Goal: Transaction & Acquisition: Complete application form

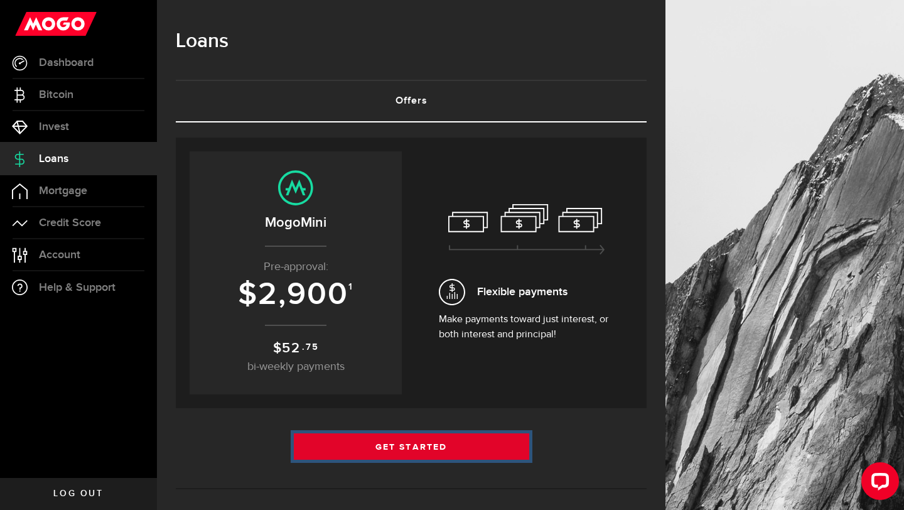
click at [401, 456] on link "Get Started" at bounding box center [411, 446] width 235 height 26
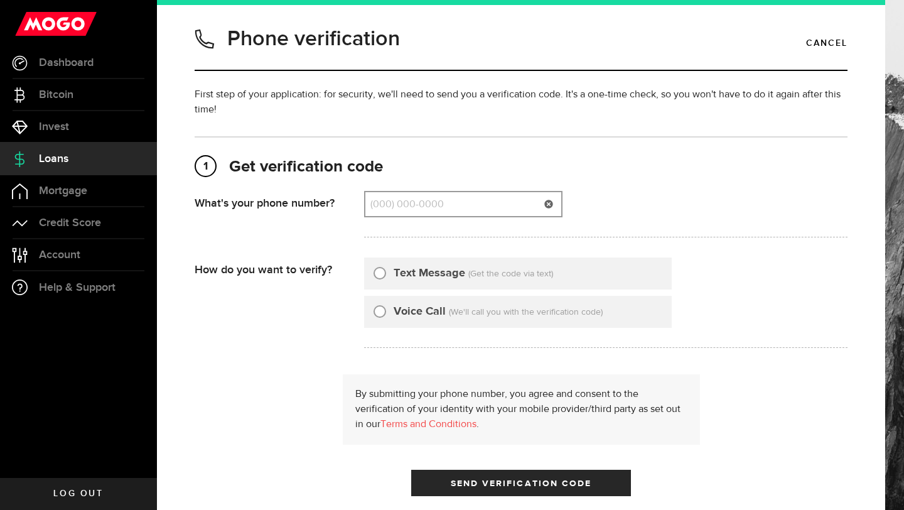
click at [456, 202] on input "(000) 000-0000" at bounding box center [463, 204] width 196 height 24
click at [61, 163] on span "Loans" at bounding box center [54, 158] width 30 height 11
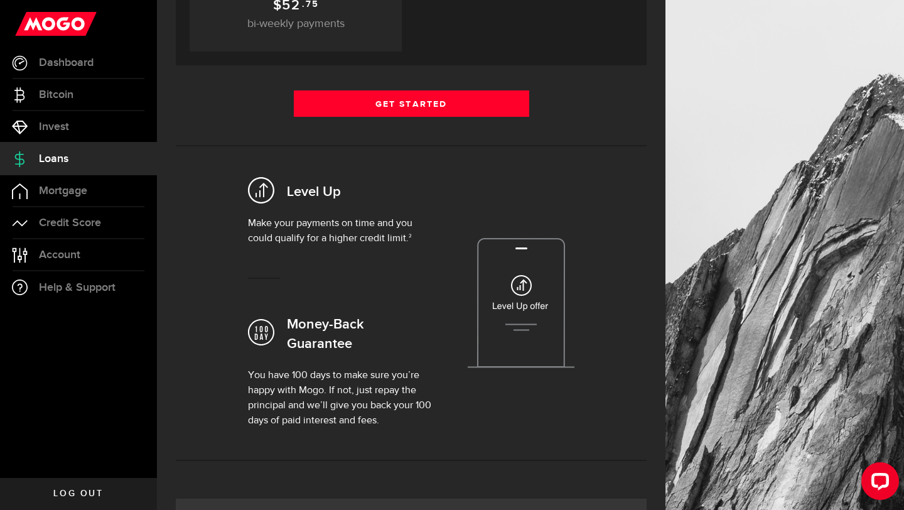
scroll to position [307, 0]
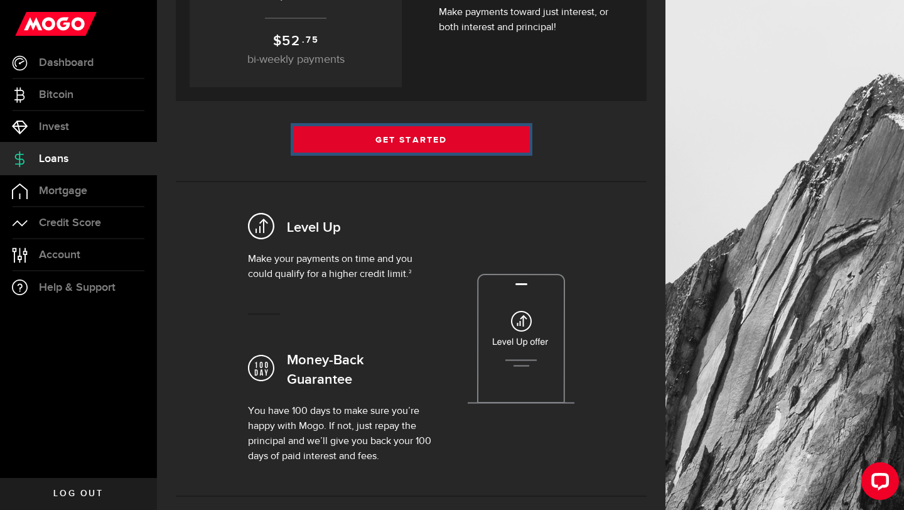
click at [457, 150] on link "Get Started" at bounding box center [411, 139] width 235 height 26
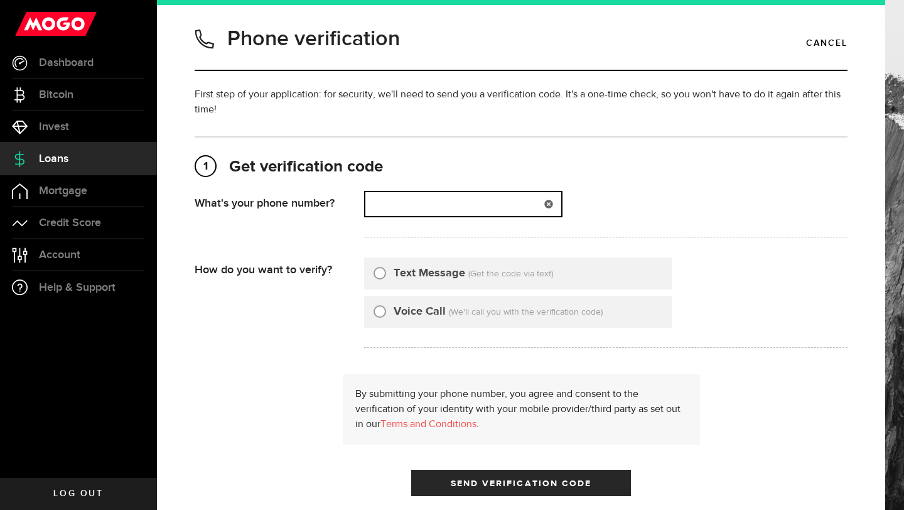
click at [392, 203] on input "(000) 000-0000" at bounding box center [463, 204] width 196 height 24
type input "6139812373"
click at [382, 273] on input "Text Message" at bounding box center [380, 271] width 13 height 13
radio input "true"
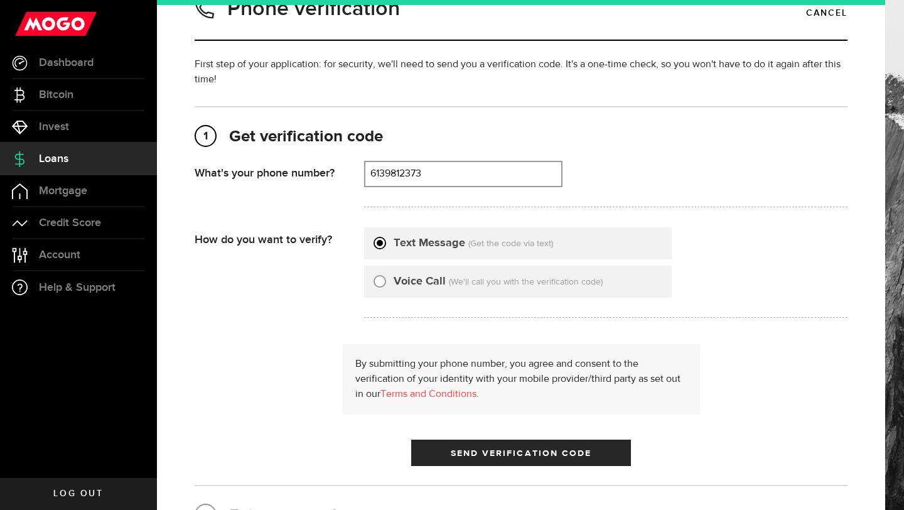
scroll to position [38, 0]
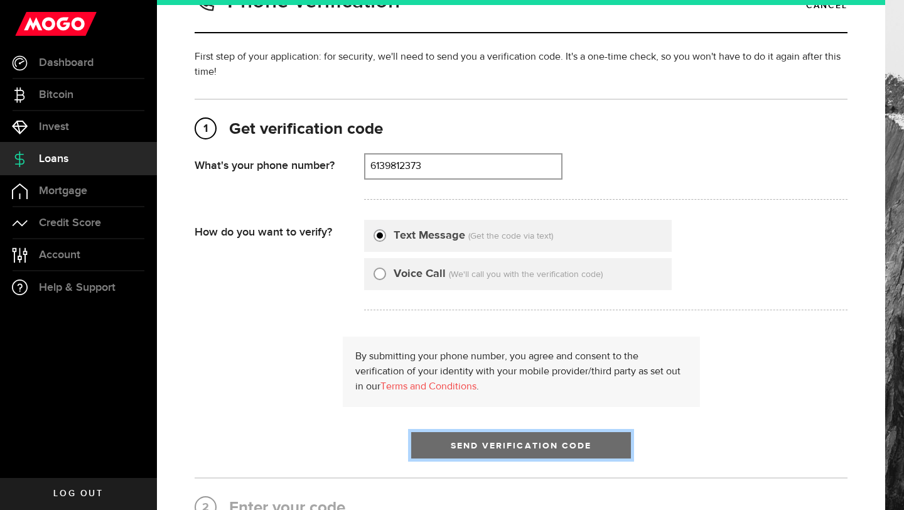
click at [508, 450] on button "Send Verification Code" at bounding box center [521, 445] width 220 height 26
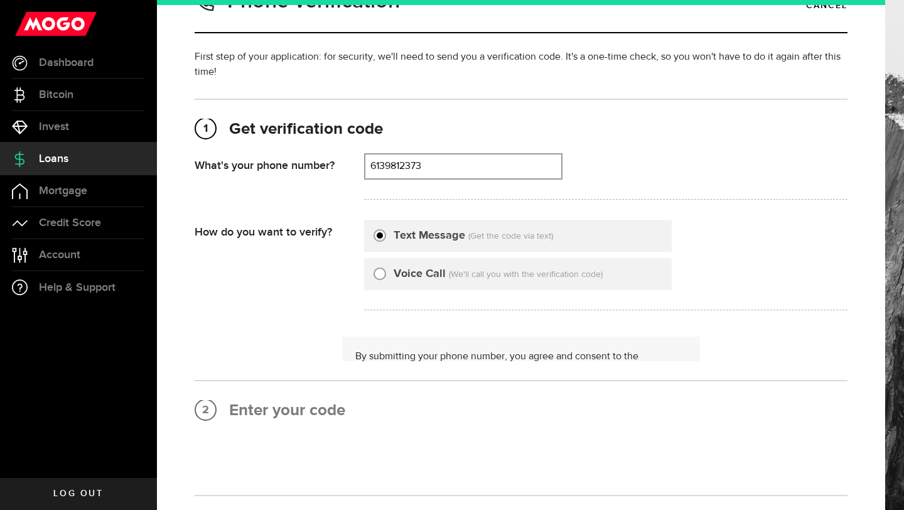
scroll to position [0, 0]
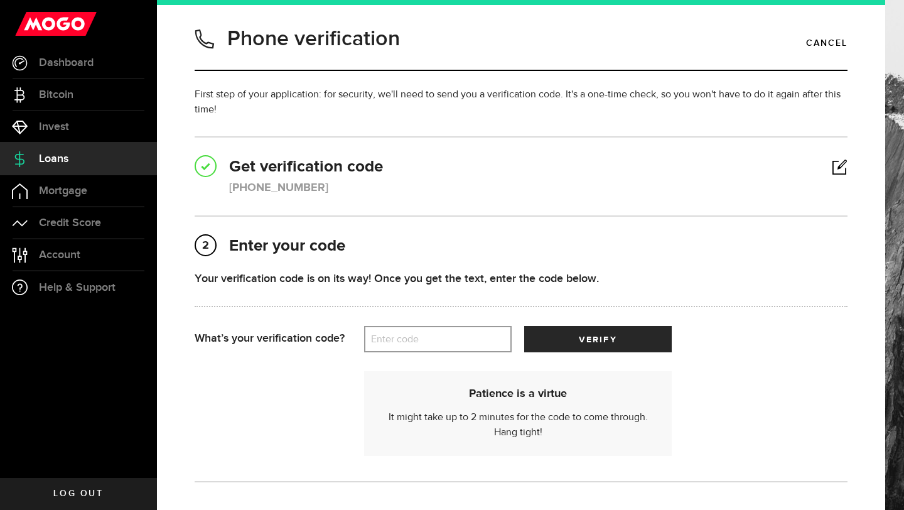
click at [468, 343] on label "Enter code" at bounding box center [438, 340] width 148 height 26
click at [468, 343] on input "Enter code" at bounding box center [438, 339] width 148 height 26
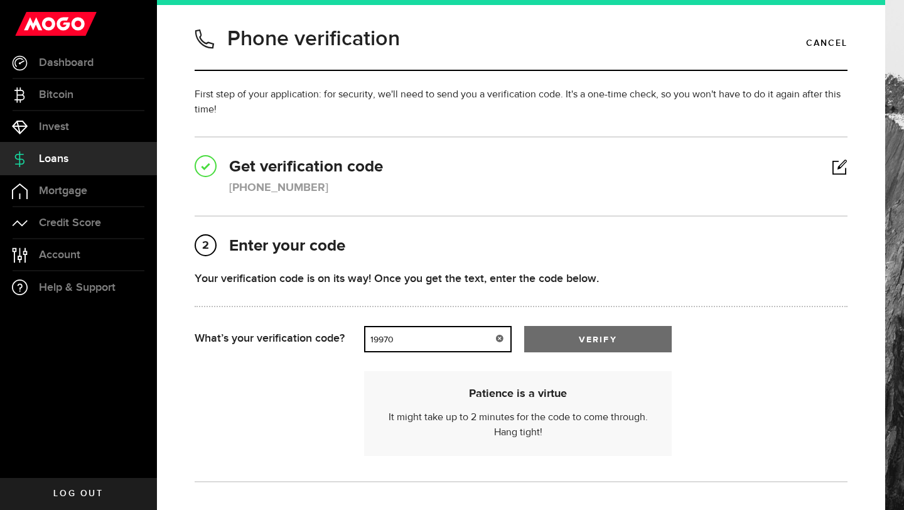
type input "19970"
click at [600, 343] on span "submit" at bounding box center [597, 342] width 21 height 21
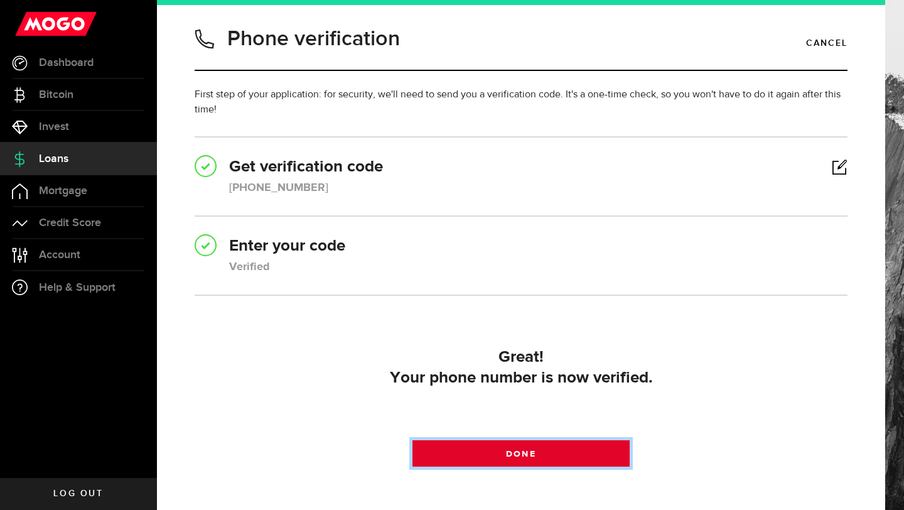
click at [531, 455] on span "Done" at bounding box center [521, 454] width 30 height 9
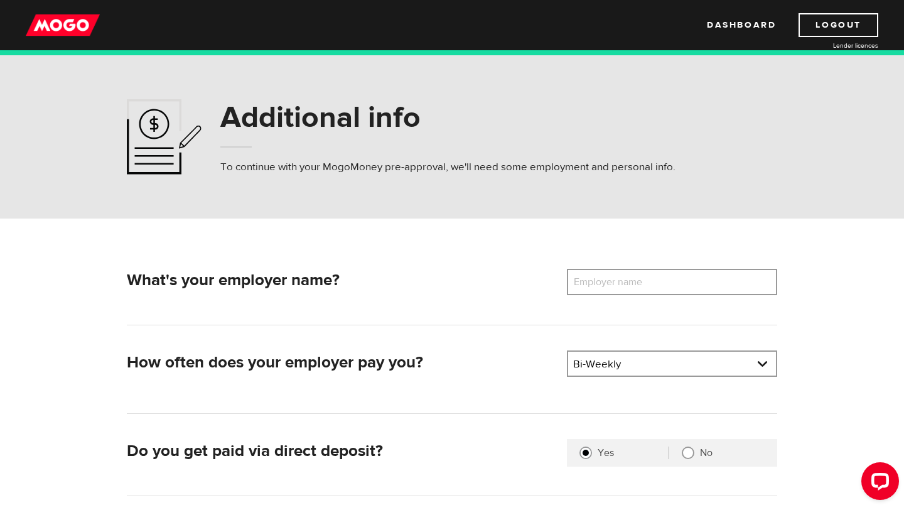
click at [613, 290] on label "Employer name" at bounding box center [617, 282] width 101 height 26
click at [613, 290] on input "Employer name" at bounding box center [672, 282] width 210 height 26
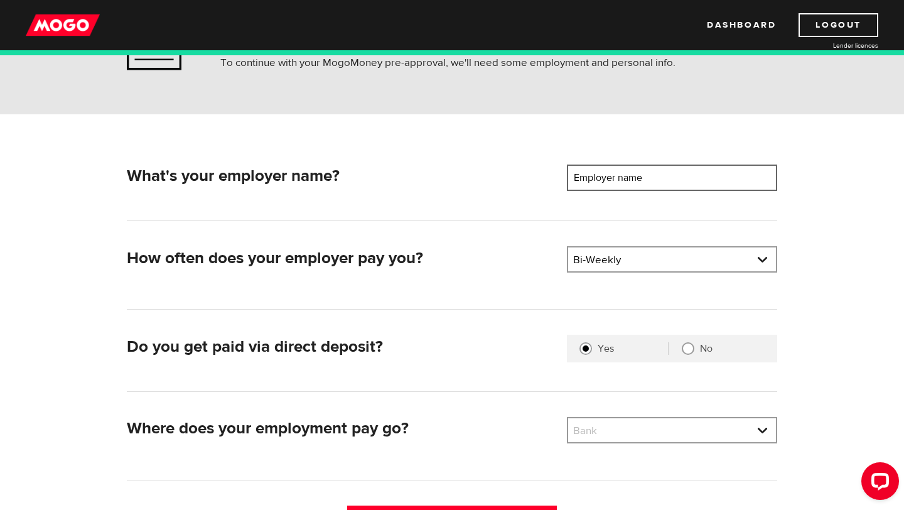
scroll to position [142, 0]
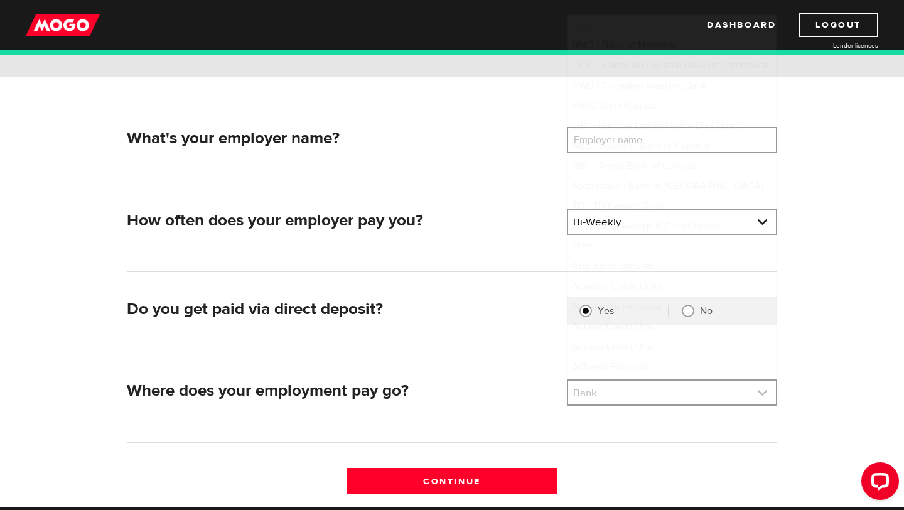
click at [607, 390] on link at bounding box center [672, 393] width 208 height 24
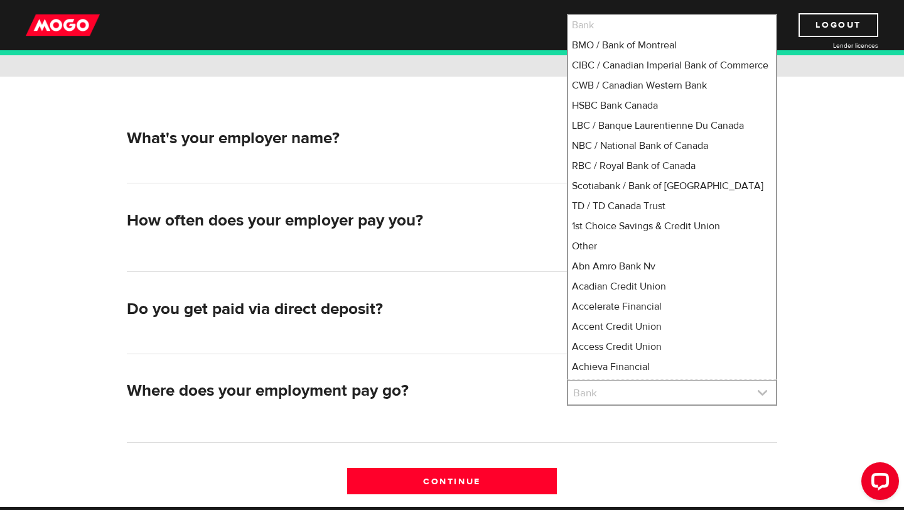
click at [607, 390] on link at bounding box center [672, 393] width 208 height 24
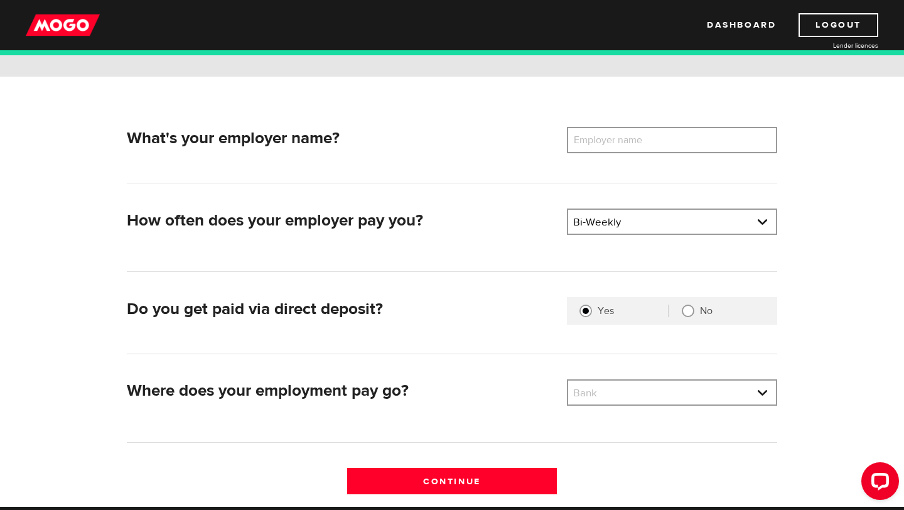
click at [599, 146] on label "Employer name" at bounding box center [617, 140] width 101 height 26
click at [599, 146] on input "Employer name" at bounding box center [672, 140] width 210 height 26
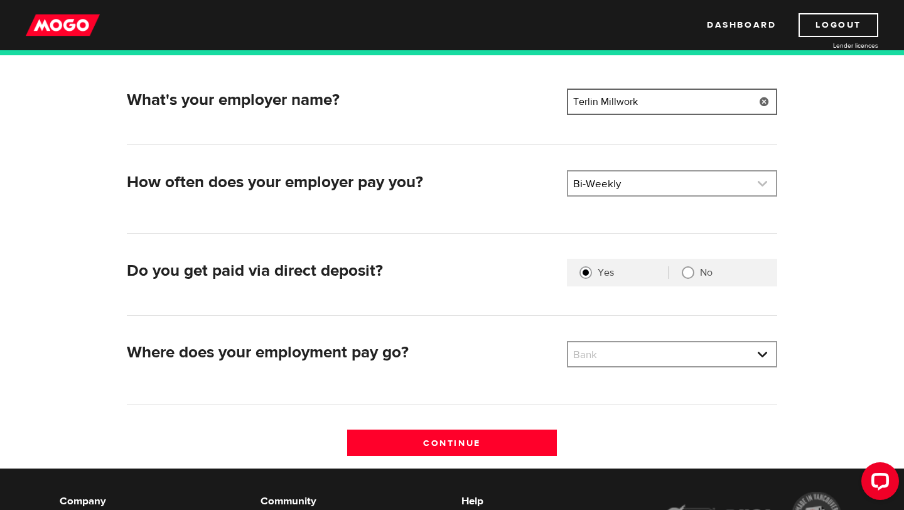
scroll to position [192, 0]
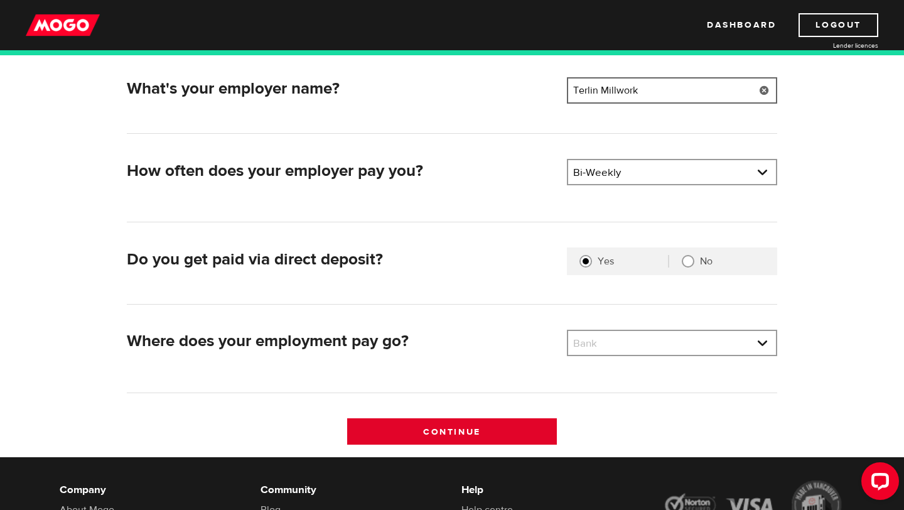
type input "Terlin Millwork"
click at [440, 429] on input "Continue" at bounding box center [452, 431] width 210 height 26
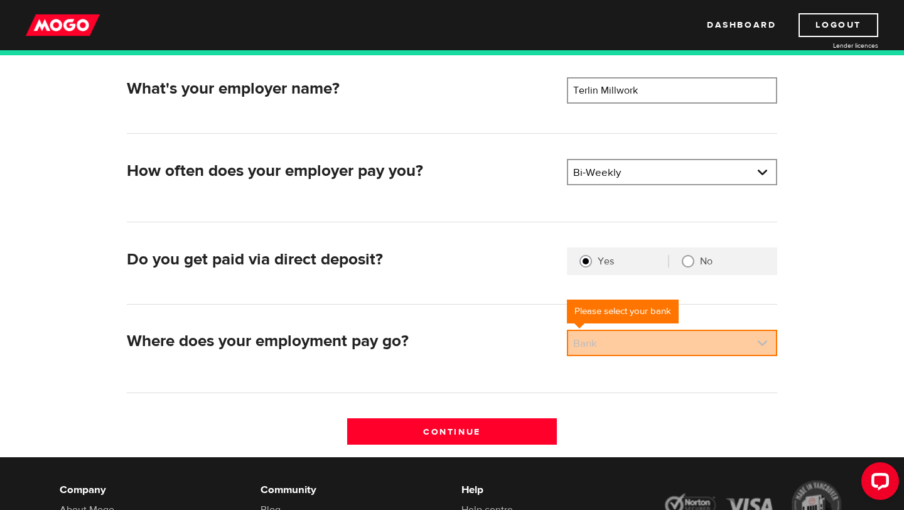
click at [616, 347] on link at bounding box center [672, 343] width 208 height 24
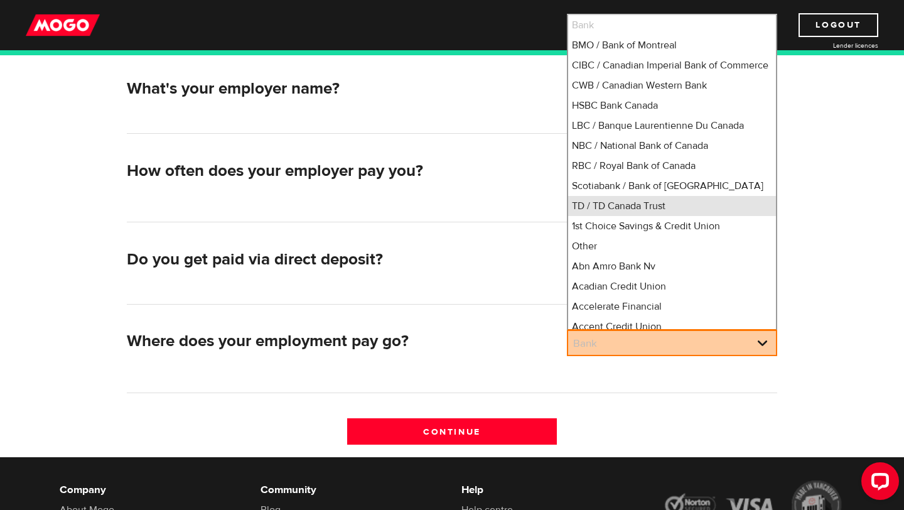
scroll to position [3, 0]
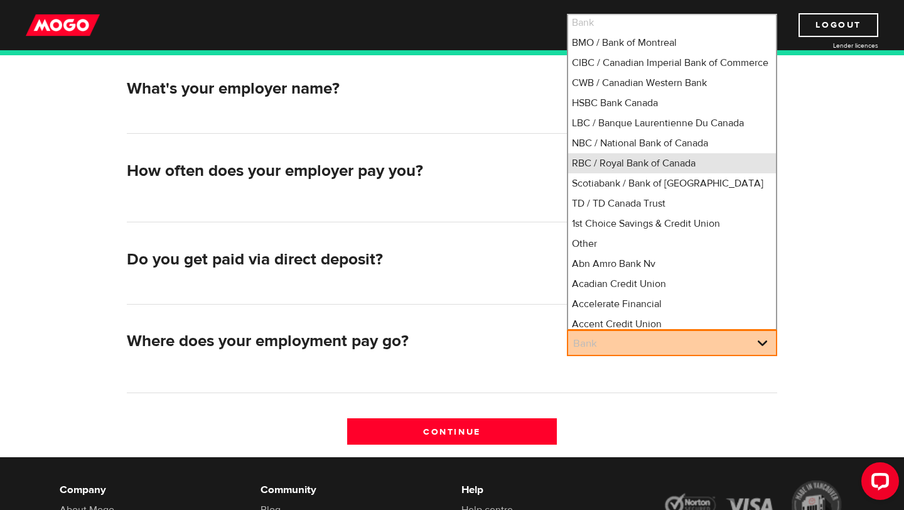
click at [620, 168] on li "RBC / Royal Bank of Canada" at bounding box center [672, 163] width 208 height 20
select select "8"
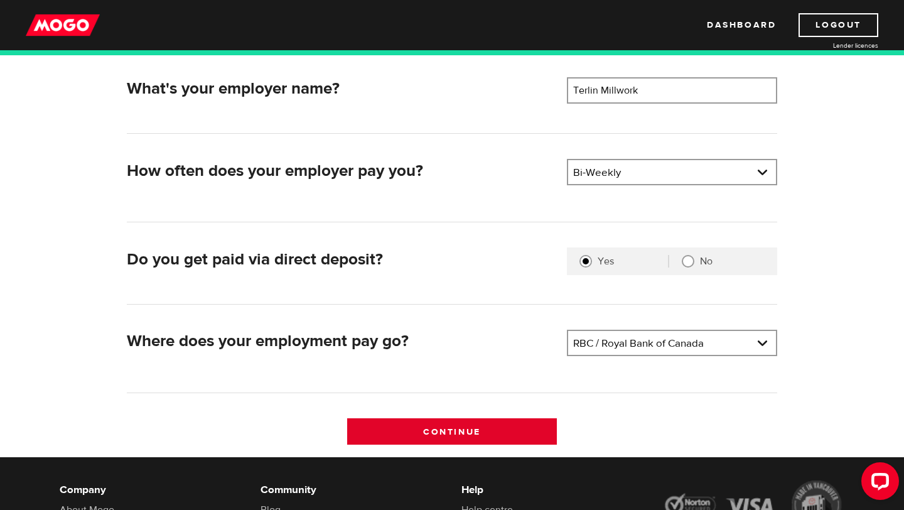
click at [473, 440] on input "Continue" at bounding box center [452, 431] width 210 height 26
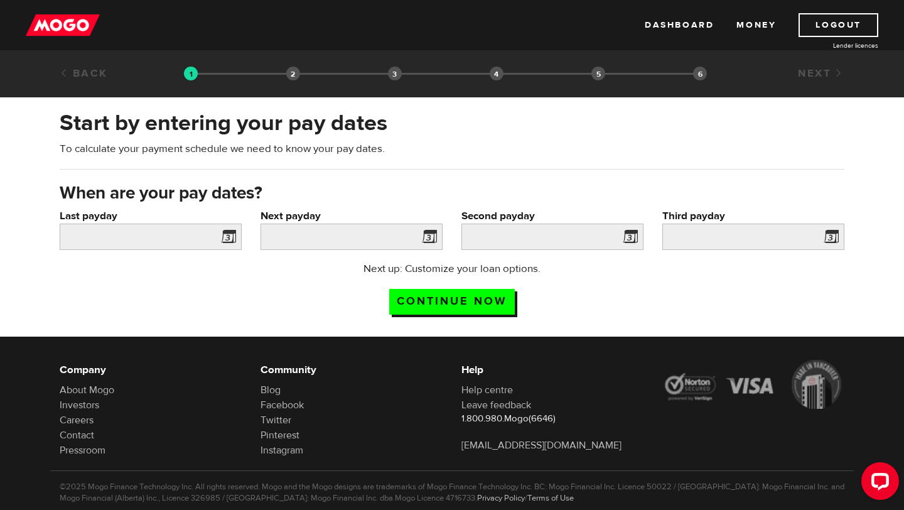
click at [229, 242] on span at bounding box center [226, 239] width 19 height 20
click at [197, 239] on input "Last payday" at bounding box center [151, 237] width 182 height 26
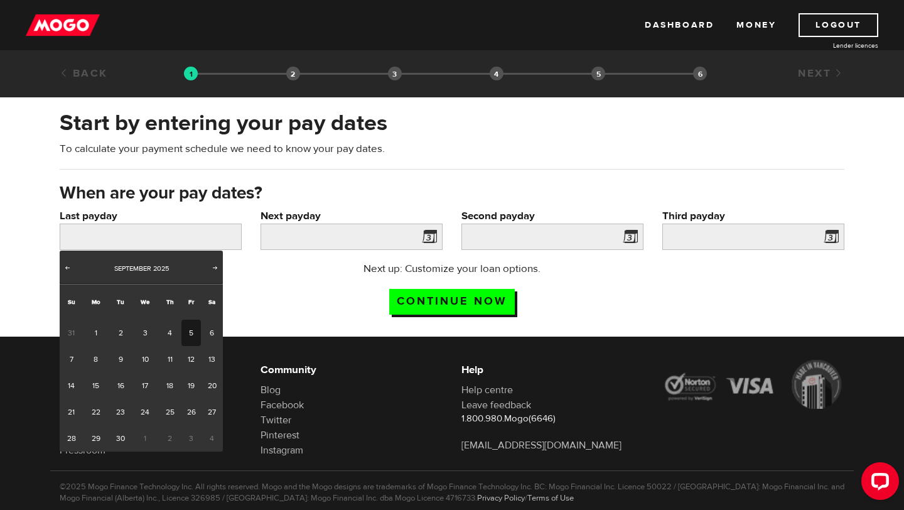
click at [195, 332] on link "5" at bounding box center [190, 333] width 19 height 26
type input "2025/09/05"
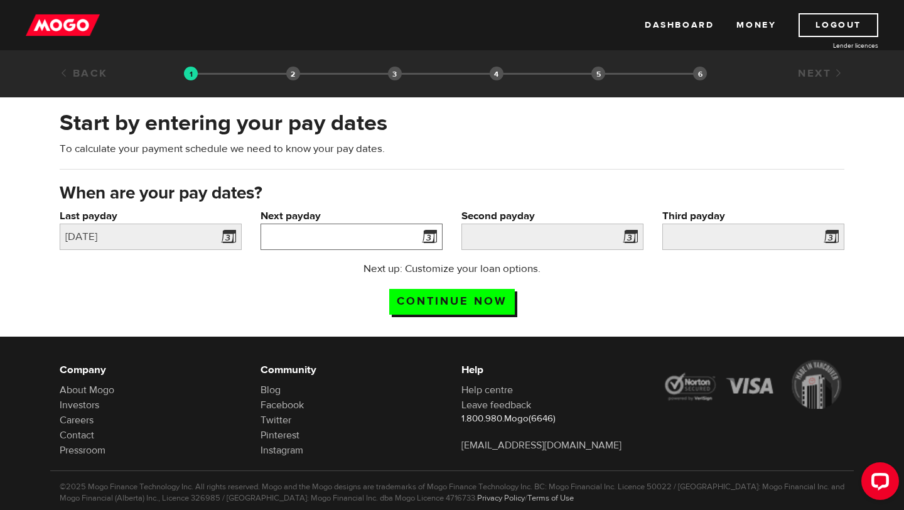
click at [416, 242] on input "Next payday" at bounding box center [352, 237] width 182 height 26
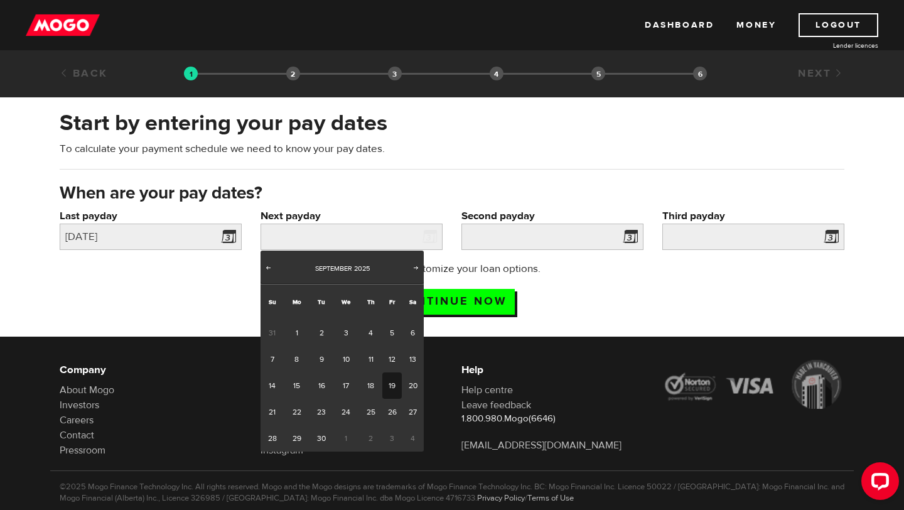
click at [394, 386] on link "19" at bounding box center [391, 385] width 19 height 26
type input "2025/09/19"
type input "2025/10/3"
type input "2025/10/17"
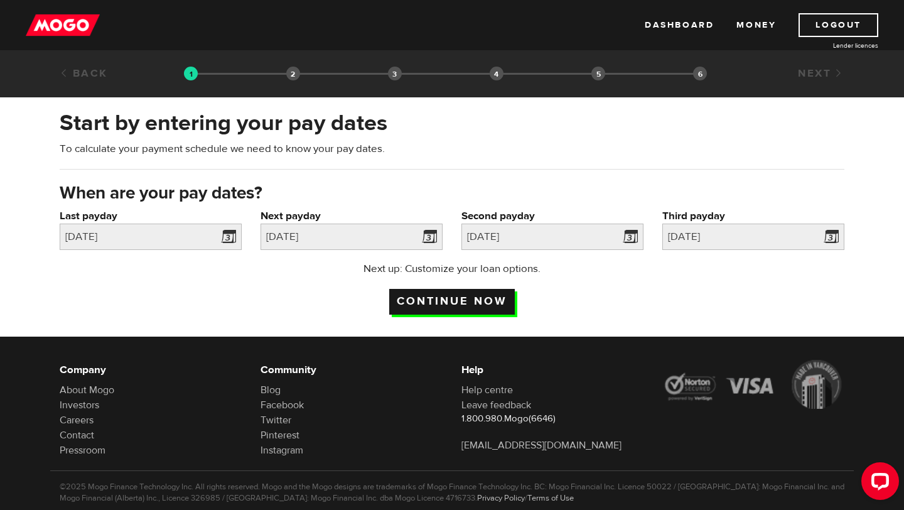
click at [488, 301] on input "Continue now" at bounding box center [452, 302] width 126 height 26
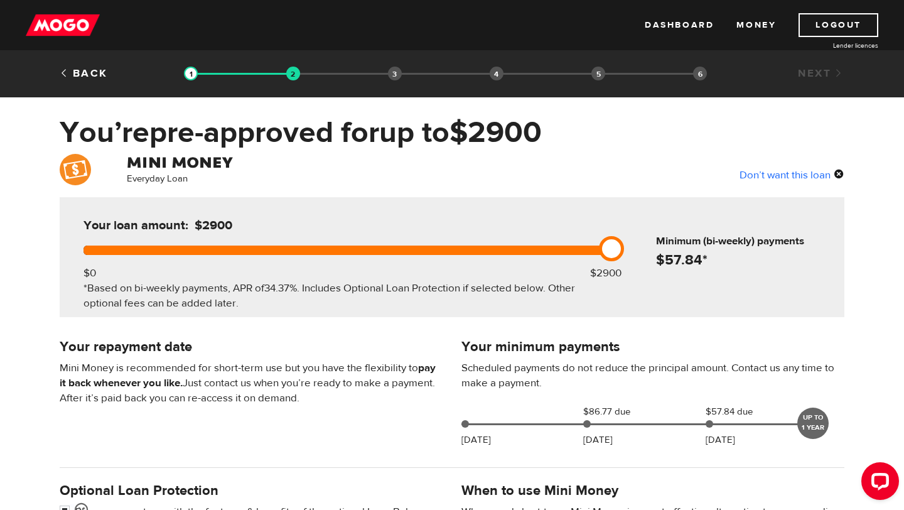
click at [262, 289] on div "*Based on bi-weekly payments, APR of 34.37% . Includes Optional Loan Protection…" at bounding box center [345, 296] width 522 height 30
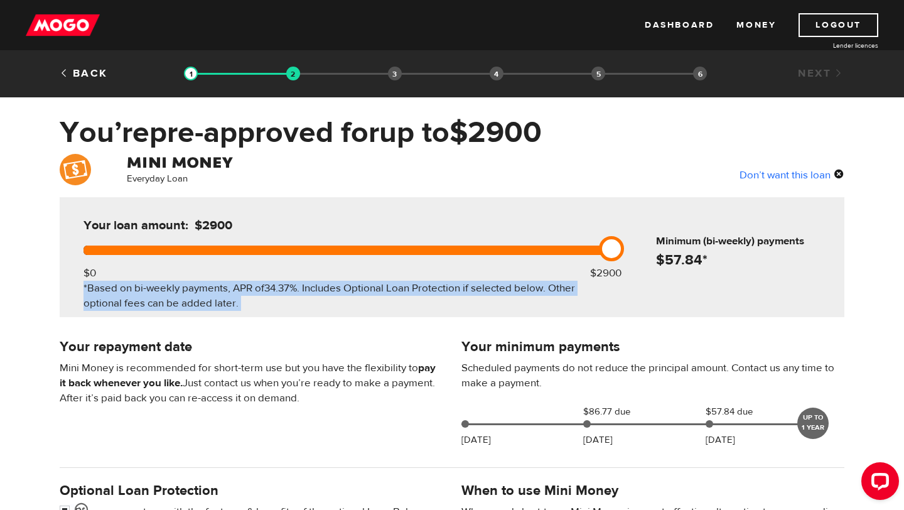
click at [341, 293] on div "*Based on bi-weekly payments, APR of 34.37% . Includes Optional Loan Protection…" at bounding box center [345, 296] width 522 height 30
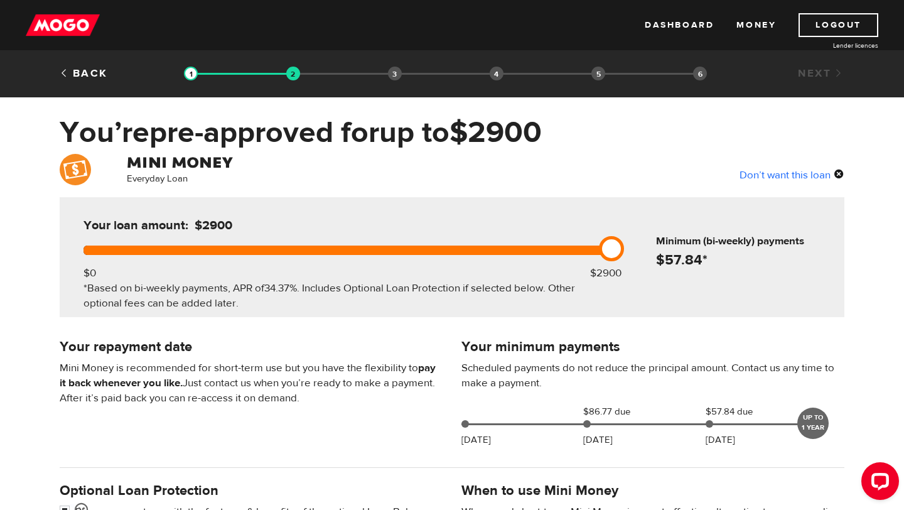
click at [341, 293] on div "*Based on bi-weekly payments, APR of 34.37% . Includes Optional Loan Protection…" at bounding box center [345, 296] width 522 height 30
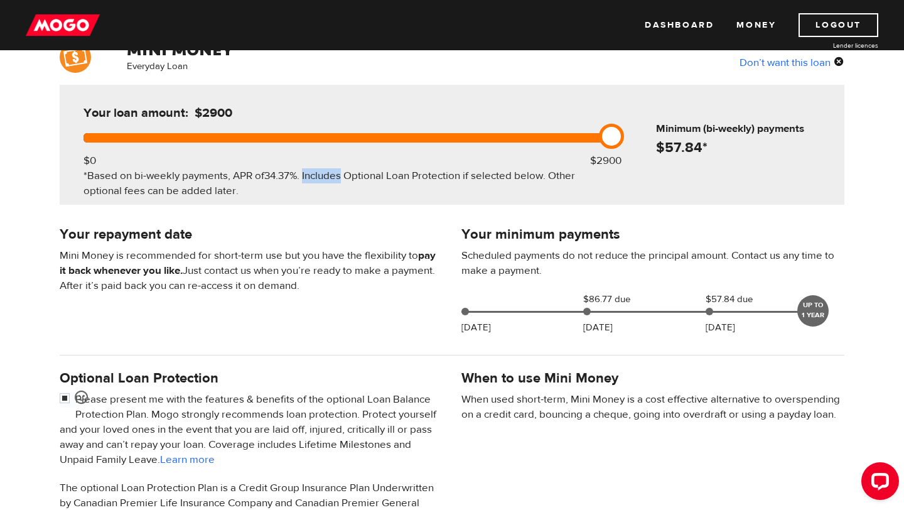
scroll to position [116, 0]
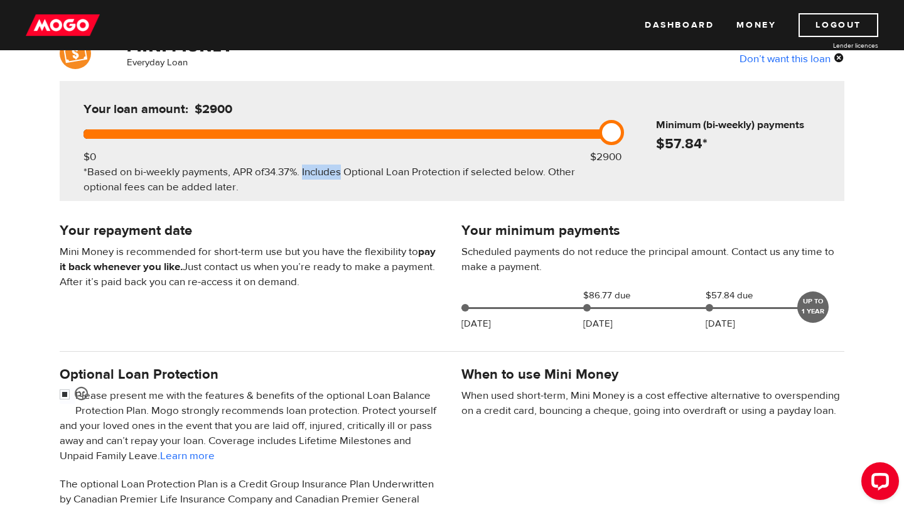
click at [142, 247] on p "Mini Money is recommended for short-term use but you have the flexibility to pa…" at bounding box center [251, 266] width 383 height 45
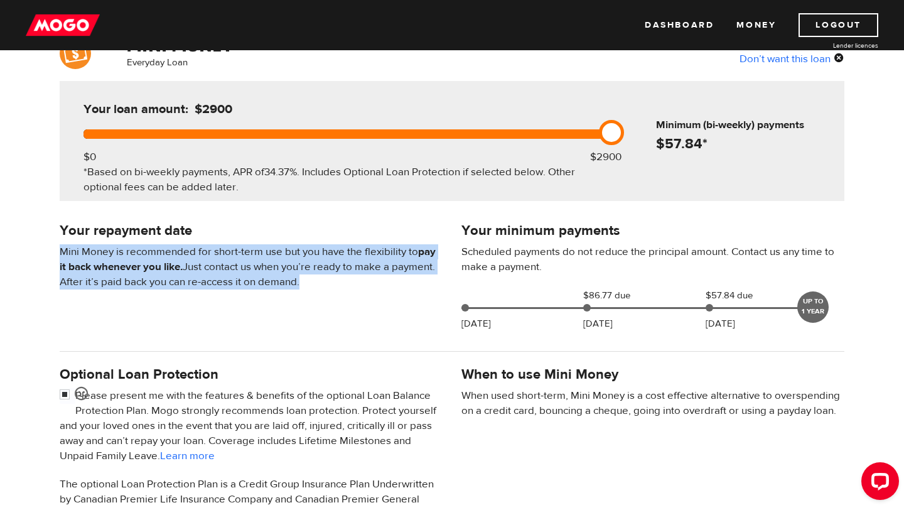
click at [282, 259] on p "Mini Money is recommended for short-term use but you have the flexibility to pa…" at bounding box center [251, 266] width 383 height 45
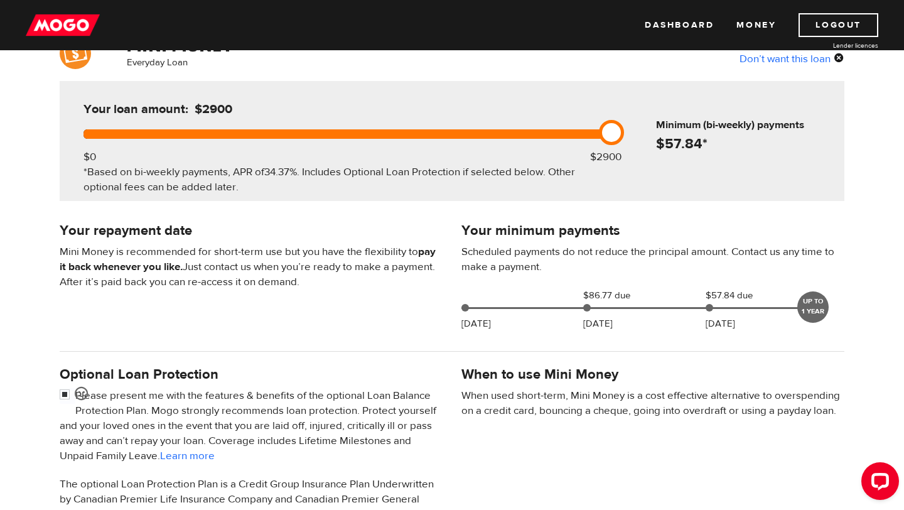
click at [282, 259] on p "Mini Money is recommended for short-term use but you have the flexibility to pa…" at bounding box center [251, 266] width 383 height 45
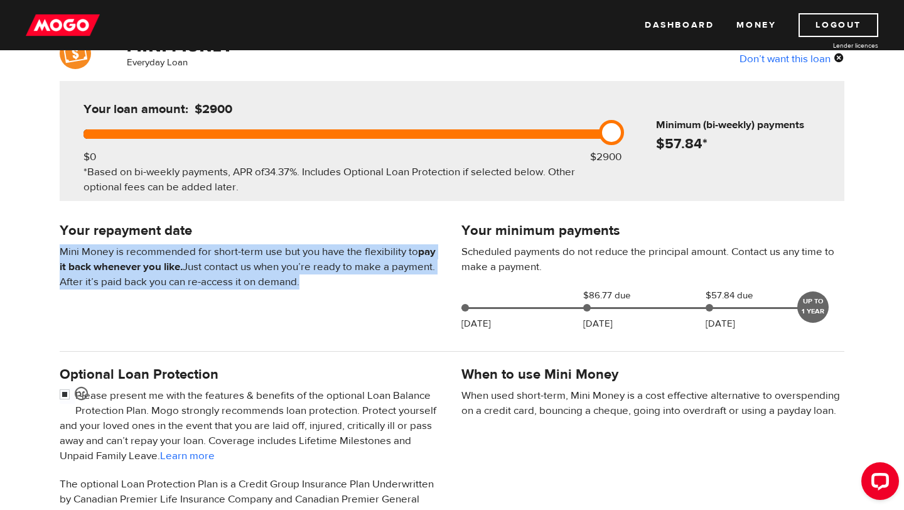
click at [196, 271] on p "Mini Money is recommended for short-term use but you have the flexibility to pa…" at bounding box center [251, 266] width 383 height 45
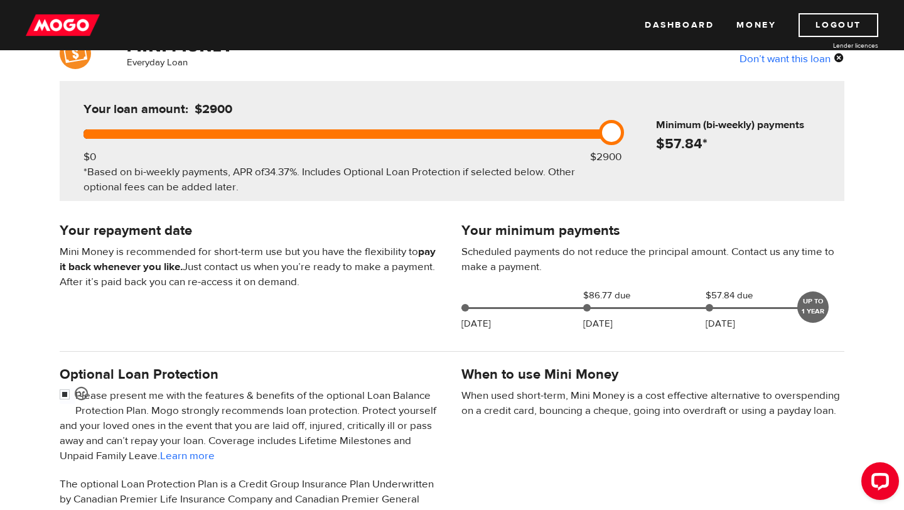
click at [196, 271] on p "Mini Money is recommended for short-term use but you have the flexibility to pa…" at bounding box center [251, 266] width 383 height 45
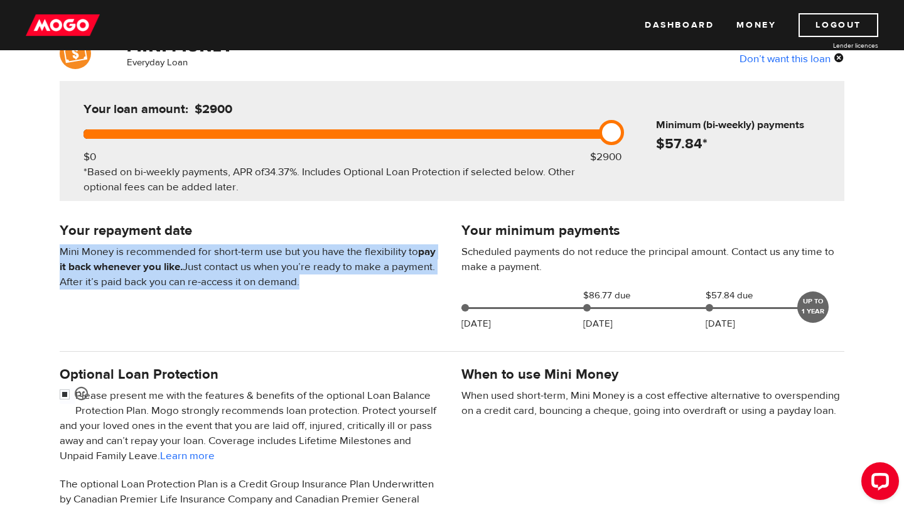
click at [245, 267] on p "Mini Money is recommended for short-term use but you have the flexibility to pa…" at bounding box center [251, 266] width 383 height 45
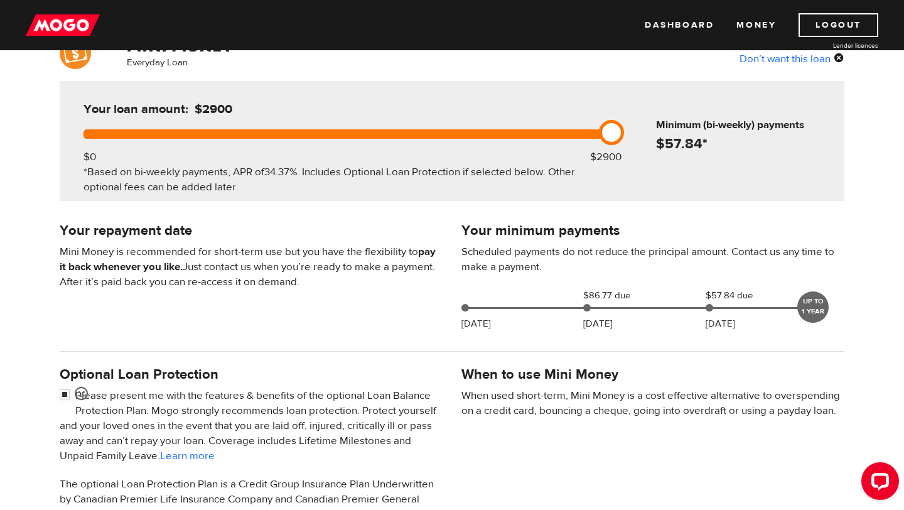
click at [245, 267] on p "Mini Money is recommended for short-term use but you have the flexibility to pa…" at bounding box center [251, 266] width 383 height 45
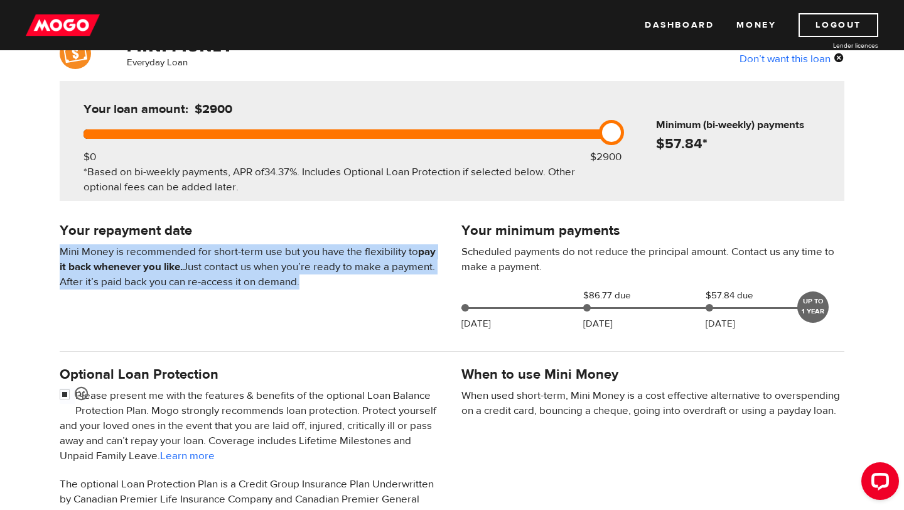
click at [524, 251] on p "Scheduled payments do not reduce the principal amount. Contact us any time to m…" at bounding box center [653, 259] width 383 height 30
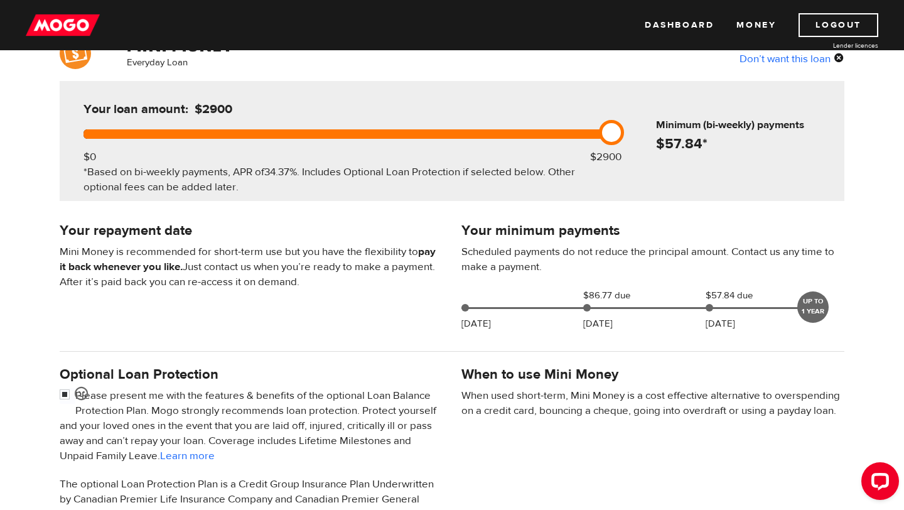
click at [524, 251] on p "Scheduled payments do not reduce the principal amount. Contact us any time to m…" at bounding box center [653, 259] width 383 height 30
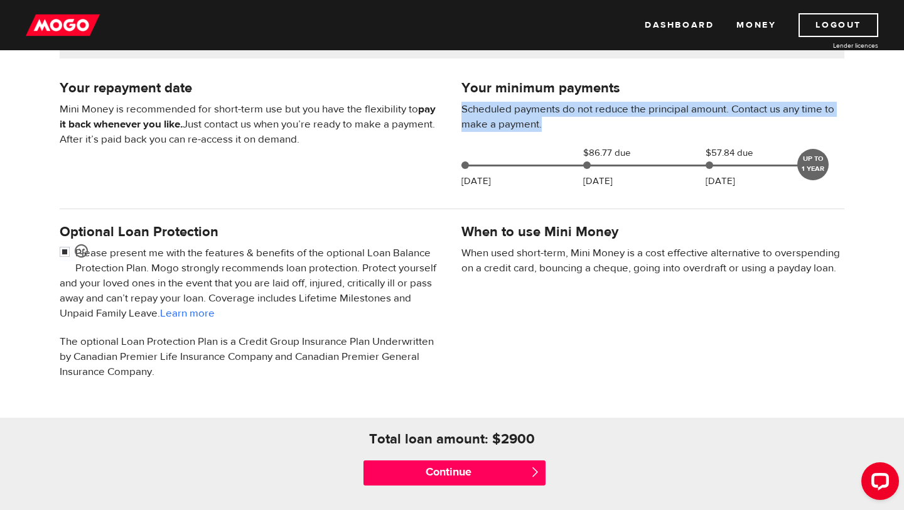
scroll to position [264, 0]
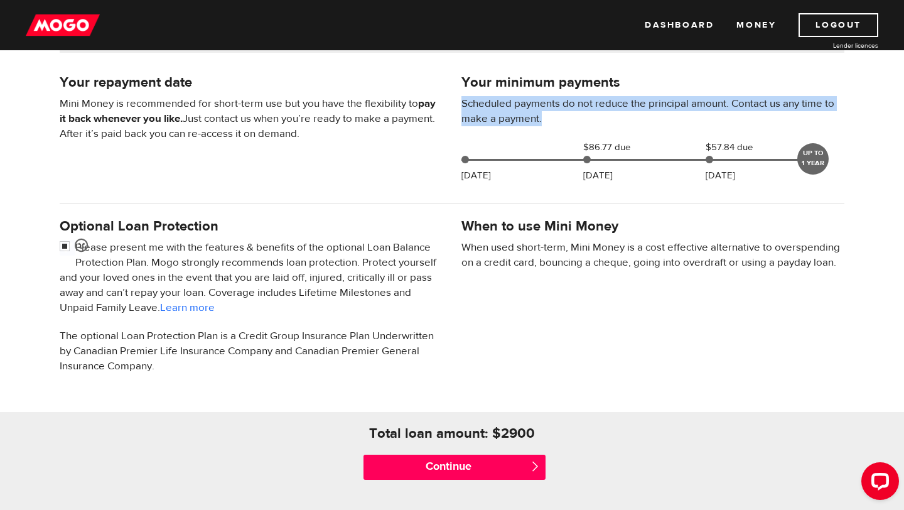
click at [149, 247] on p "Please present me with the features & benefits of the optional Loan Balance Pro…" at bounding box center [251, 277] width 383 height 75
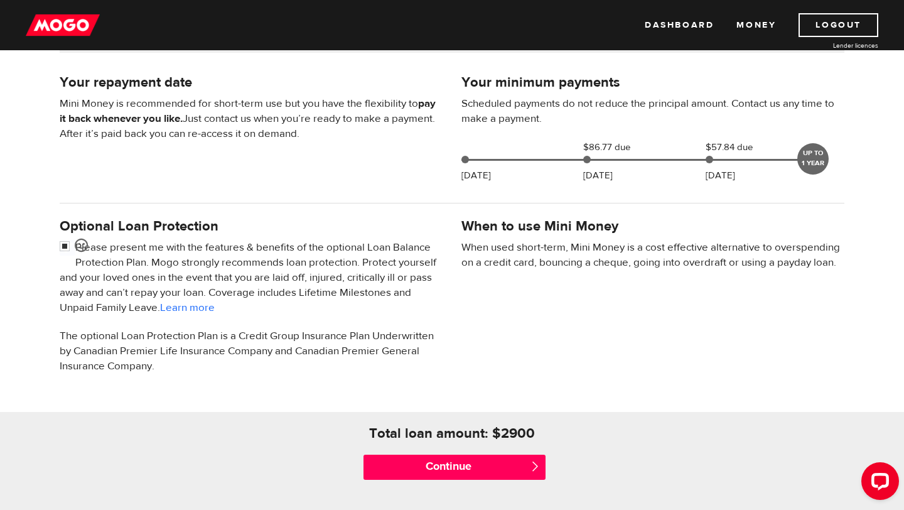
click at [149, 247] on p "Please present me with the features & benefits of the optional Loan Balance Pro…" at bounding box center [251, 277] width 383 height 75
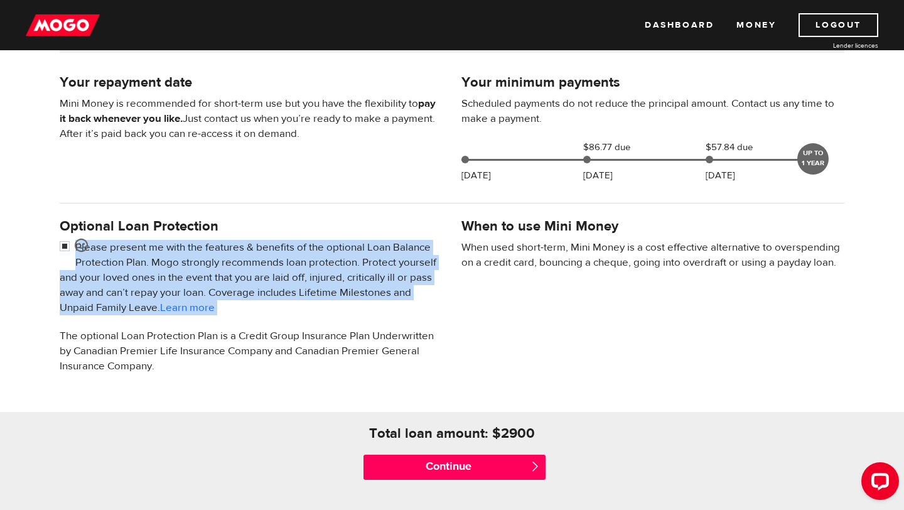
click at [136, 340] on p "The optional Loan Protection Plan is a Credit Group Insurance Plan Underwritten…" at bounding box center [251, 350] width 383 height 45
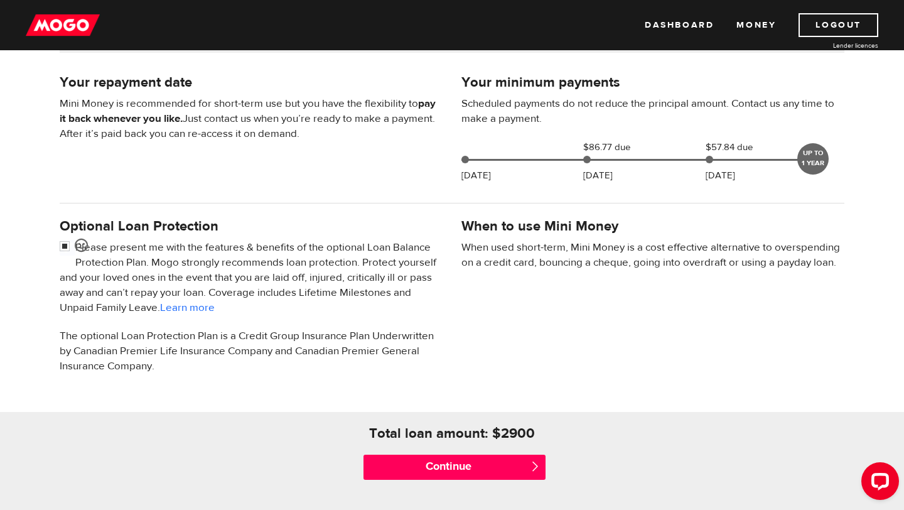
click at [136, 340] on p "The optional Loan Protection Plan is a Credit Group Insurance Plan Underwritten…" at bounding box center [251, 350] width 383 height 45
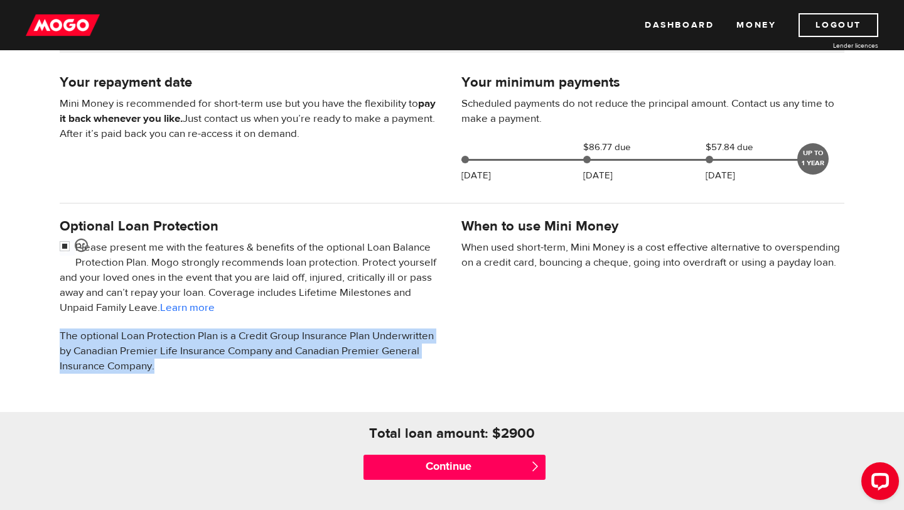
click at [504, 246] on p "When used short-term, Mini Money is a cost effective alternative to overspendin…" at bounding box center [653, 255] width 383 height 30
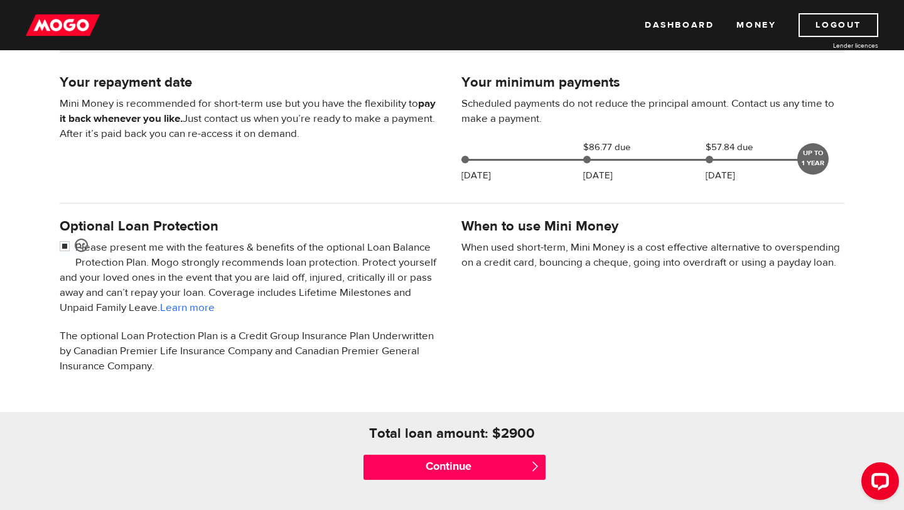
click at [504, 246] on p "When used short-term, Mini Money is a cost effective alternative to overspendin…" at bounding box center [653, 255] width 383 height 30
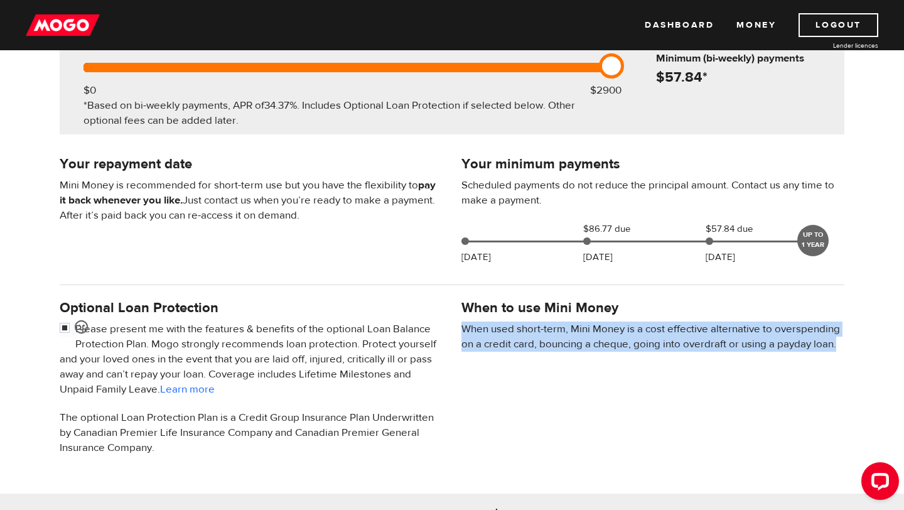
scroll to position [0, 0]
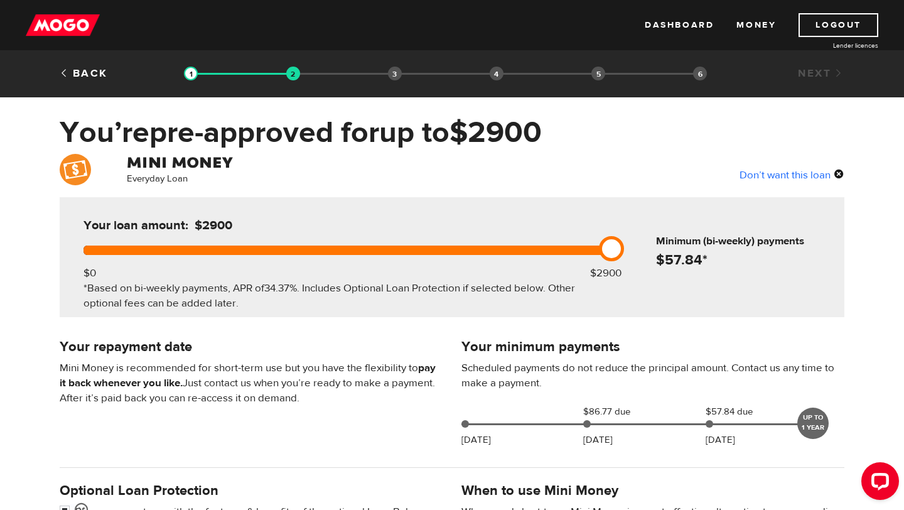
click at [788, 176] on div "Don’t want this loan" at bounding box center [792, 174] width 105 height 16
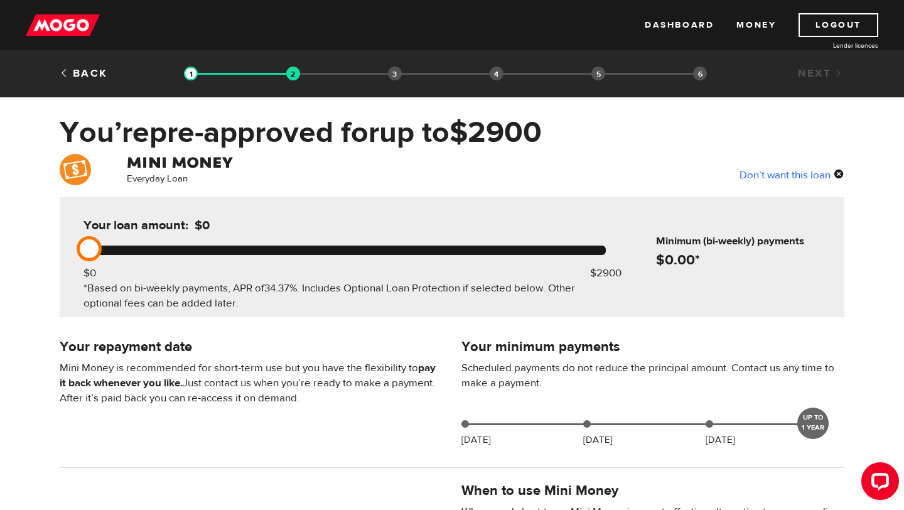
click at [788, 176] on div "Don’t want this loan" at bounding box center [792, 174] width 105 height 16
click at [224, 154] on h4 at bounding box center [251, 162] width 249 height 17
click at [112, 370] on p "Mini Money is recommended for short-term use but you have the flexibility to pa…" at bounding box center [251, 382] width 383 height 45
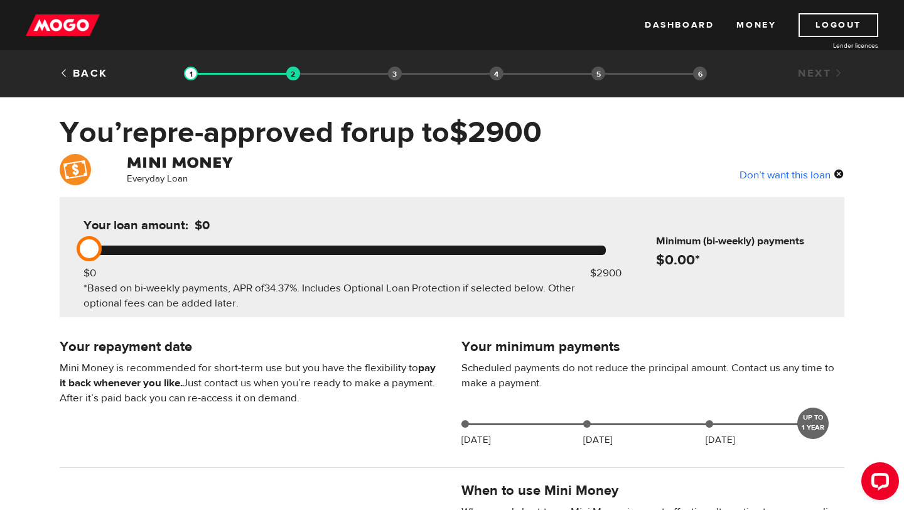
click at [112, 370] on p "Mini Money is recommended for short-term use but you have the flexibility to pa…" at bounding box center [251, 382] width 383 height 45
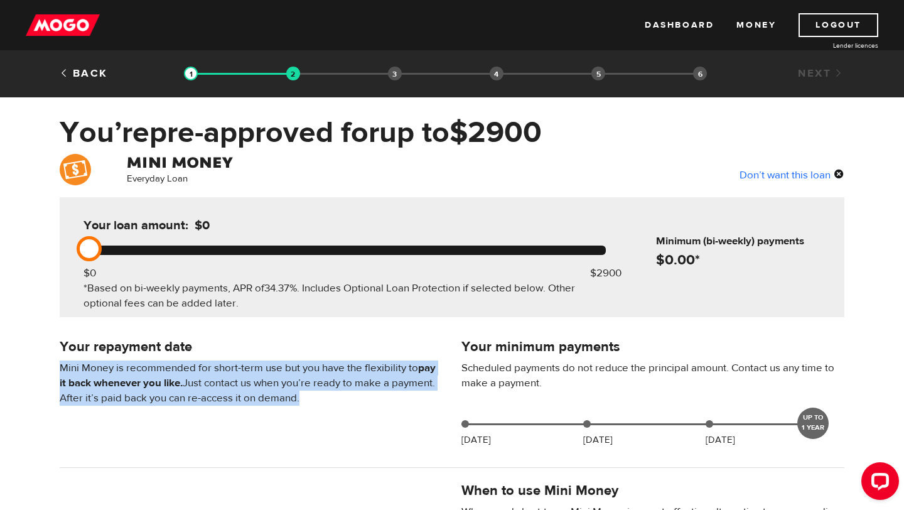
click at [205, 377] on p "Mini Money is recommended for short-term use but you have the flexibility to pa…" at bounding box center [251, 382] width 383 height 45
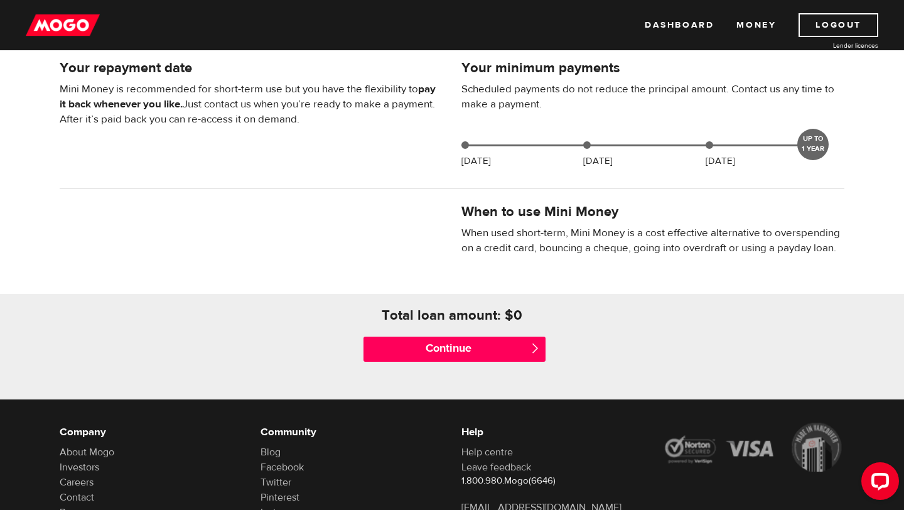
scroll to position [371, 0]
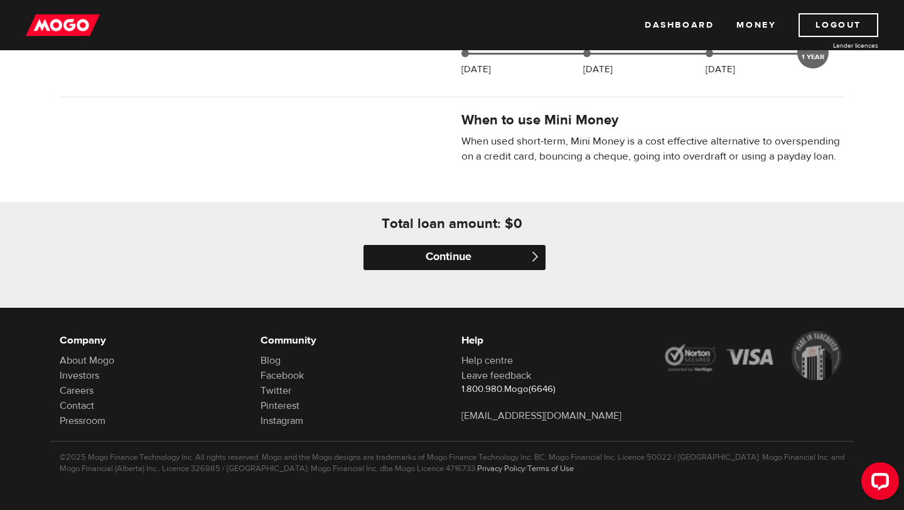
click at [445, 252] on input "Continue" at bounding box center [455, 257] width 182 height 25
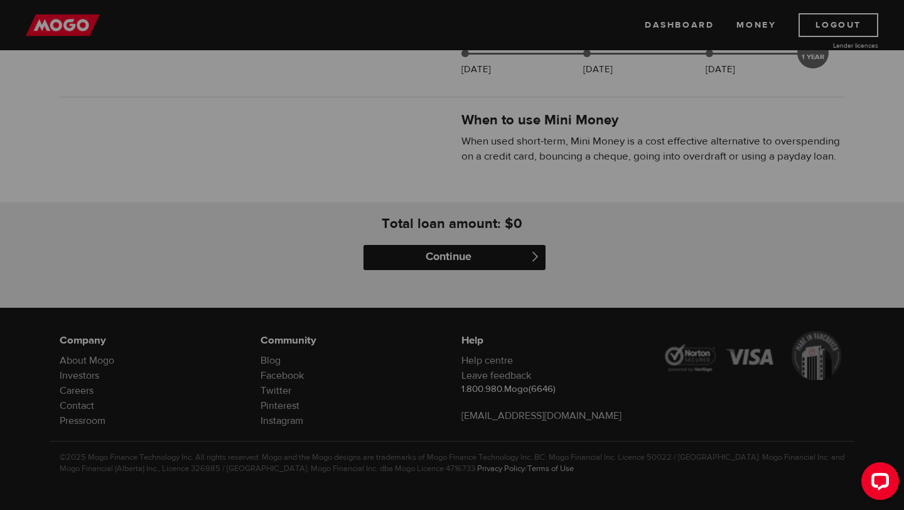
click at [445, 252] on div at bounding box center [452, 255] width 904 height 510
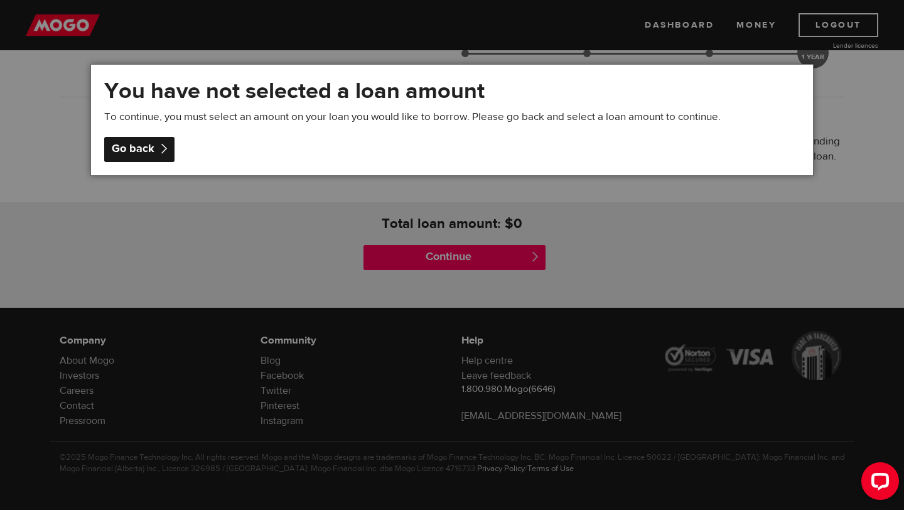
click at [136, 149] on div "Go back" at bounding box center [139, 149] width 70 height 25
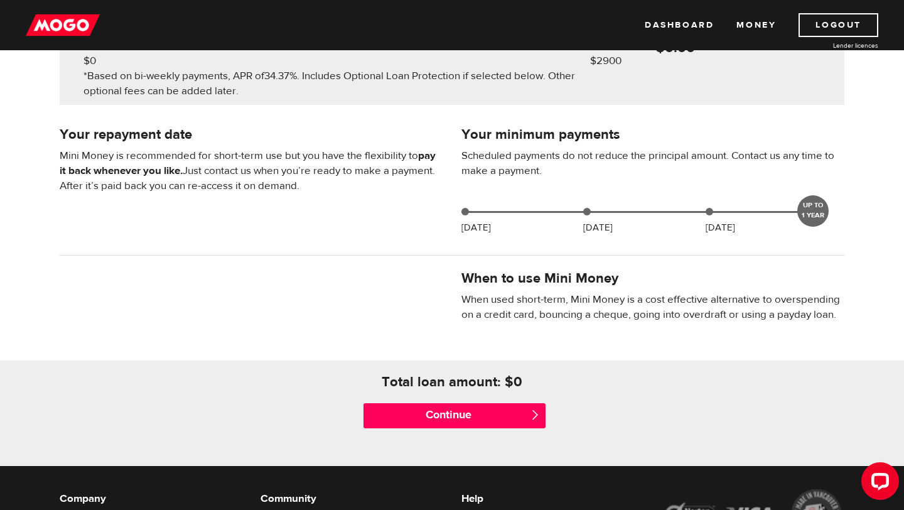
scroll to position [0, 0]
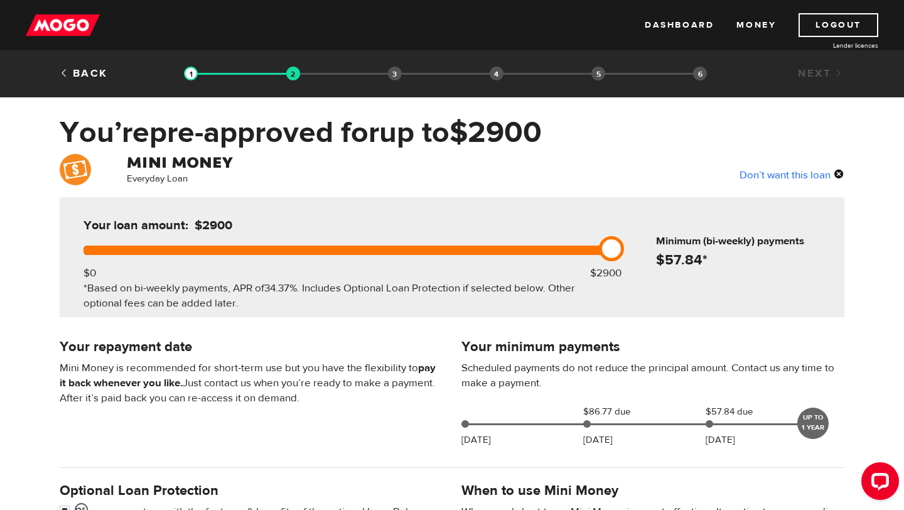
drag, startPoint x: 93, startPoint y: 240, endPoint x: 666, endPoint y: 273, distance: 574.2
click at [666, 273] on div "Your loan amount: $2900 $0 $2900 *Based on bi-weekly payments, APR of 34.37% . …" at bounding box center [452, 257] width 785 height 120
